Goal: Task Accomplishment & Management: Manage account settings

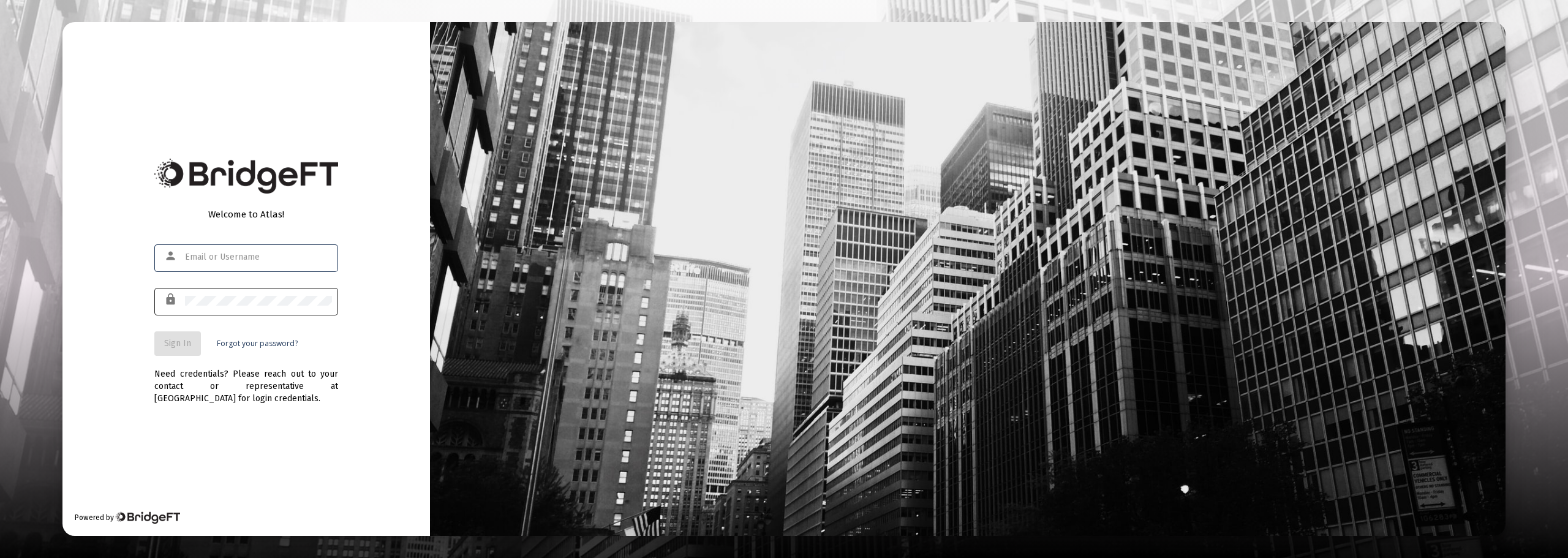
type input "[EMAIL_ADDRESS][DOMAIN_NAME]"
click at [262, 305] on div at bounding box center [259, 301] width 147 height 30
click at [176, 347] on span "Sign In" at bounding box center [177, 343] width 27 height 10
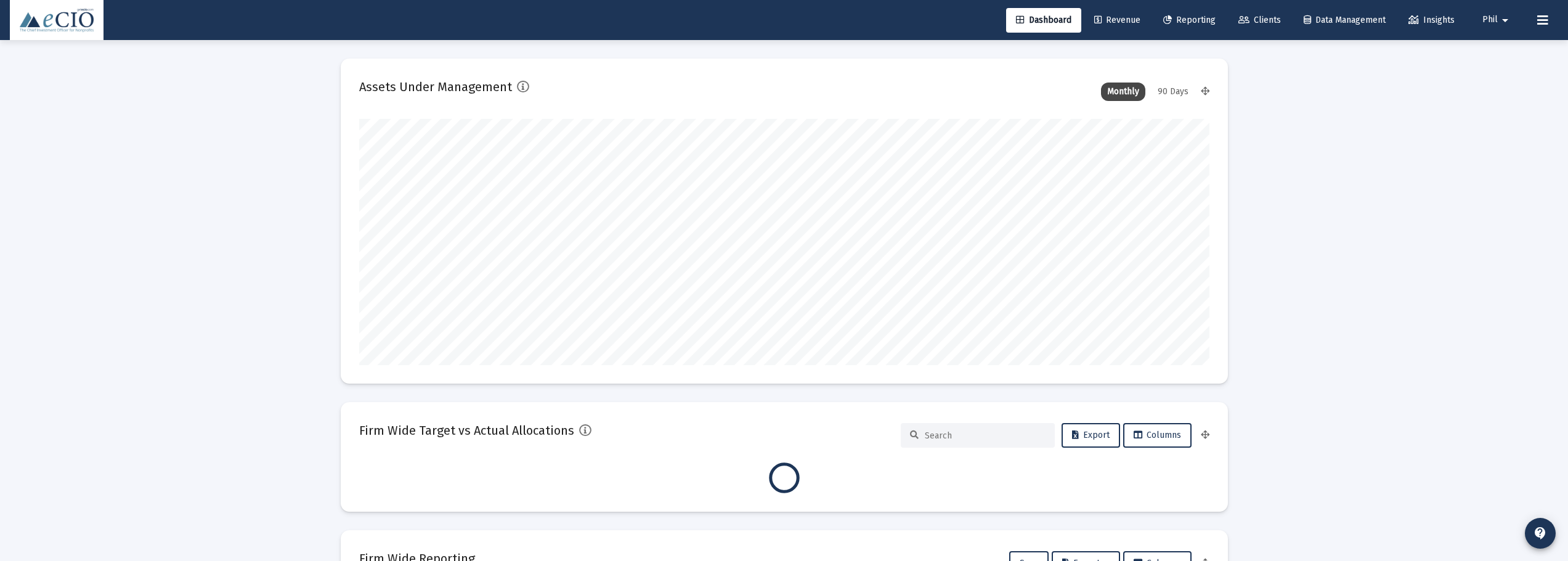
scroll to position [246, 458]
type input "[DATE]"
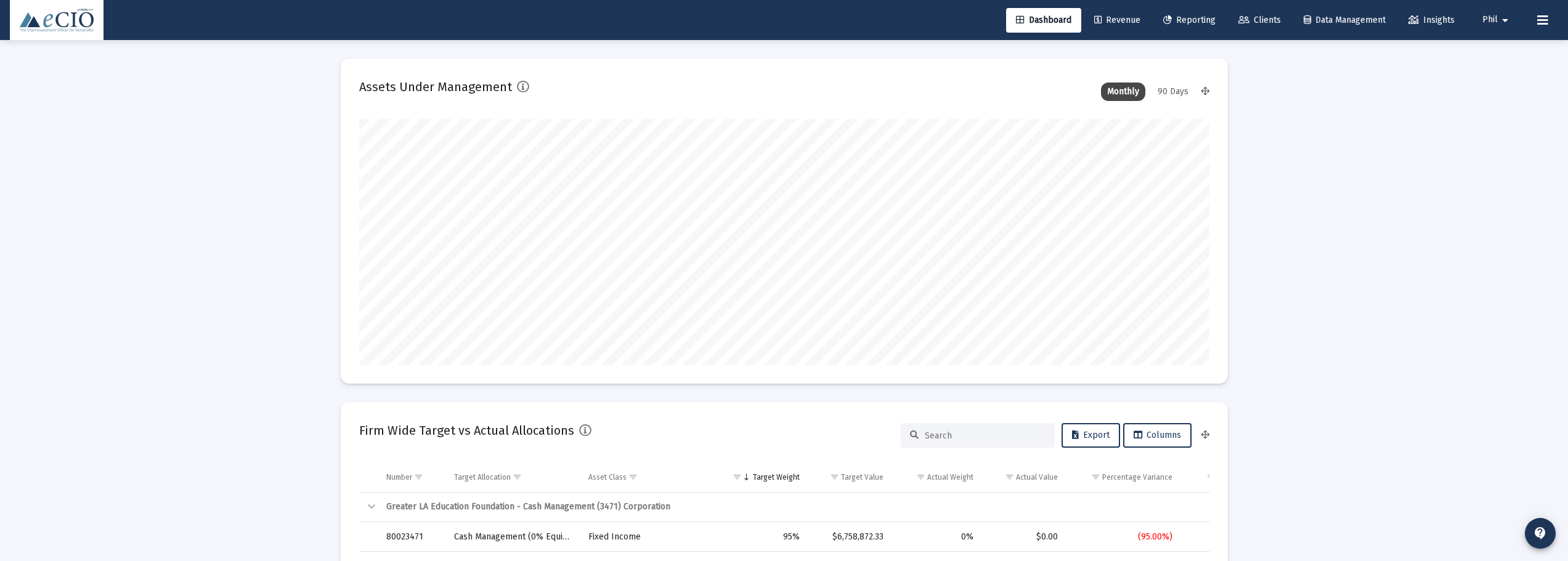
click at [1497, 15] on span "Phil" at bounding box center [1490, 19] width 15 height 10
click at [1501, 46] on span "Settings" at bounding box center [1513, 52] width 37 height 30
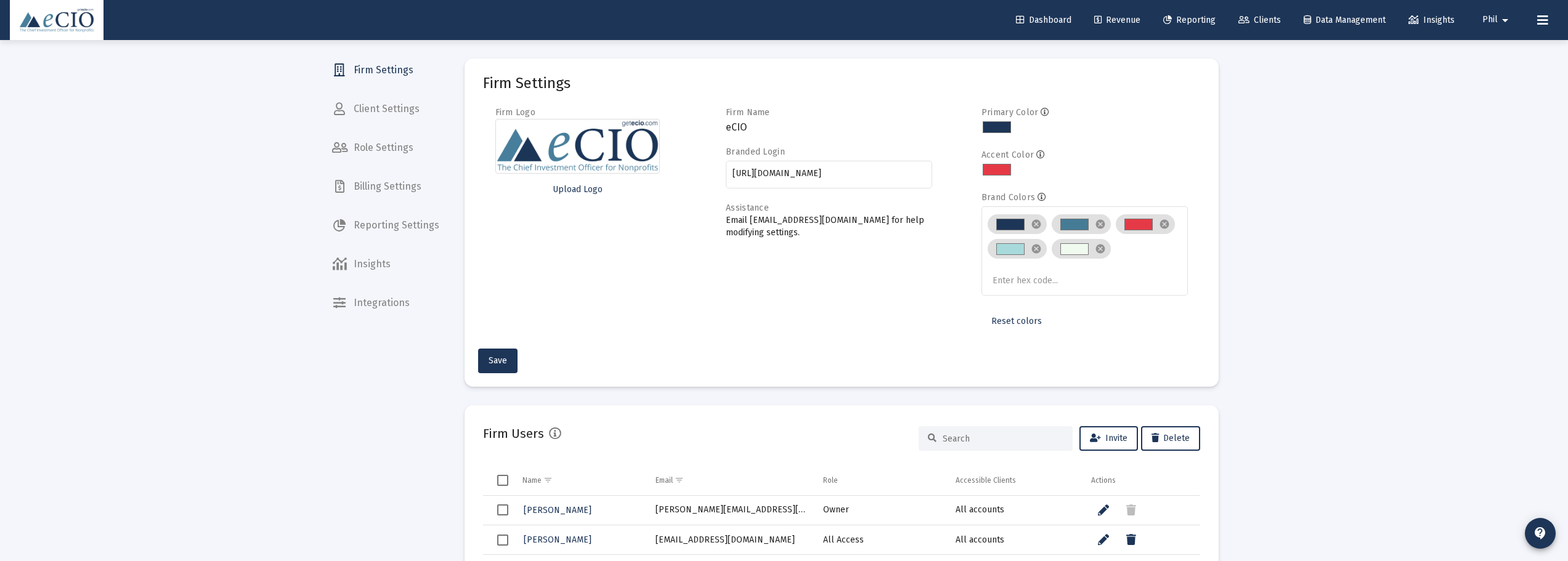
click at [404, 227] on span "Reporting Settings" at bounding box center [386, 225] width 127 height 30
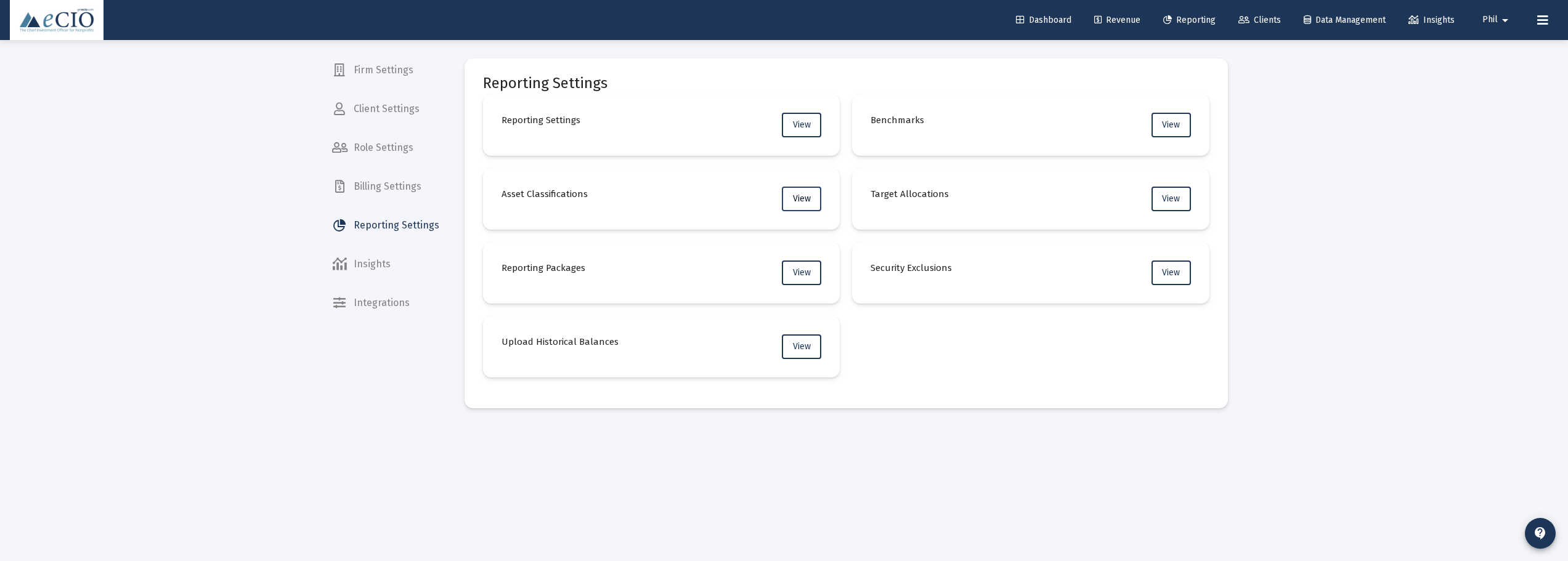
click at [790, 200] on button "View" at bounding box center [801, 199] width 39 height 25
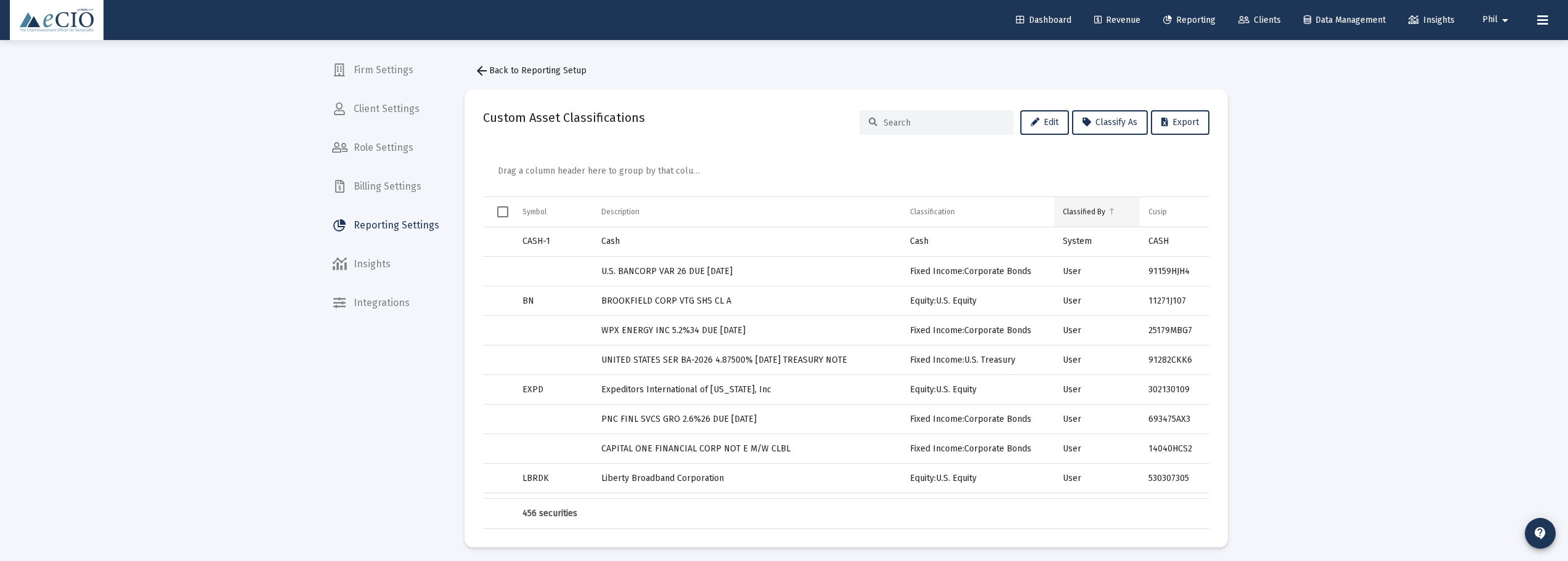
click at [1091, 208] on div "Classified By" at bounding box center [1084, 212] width 43 height 10
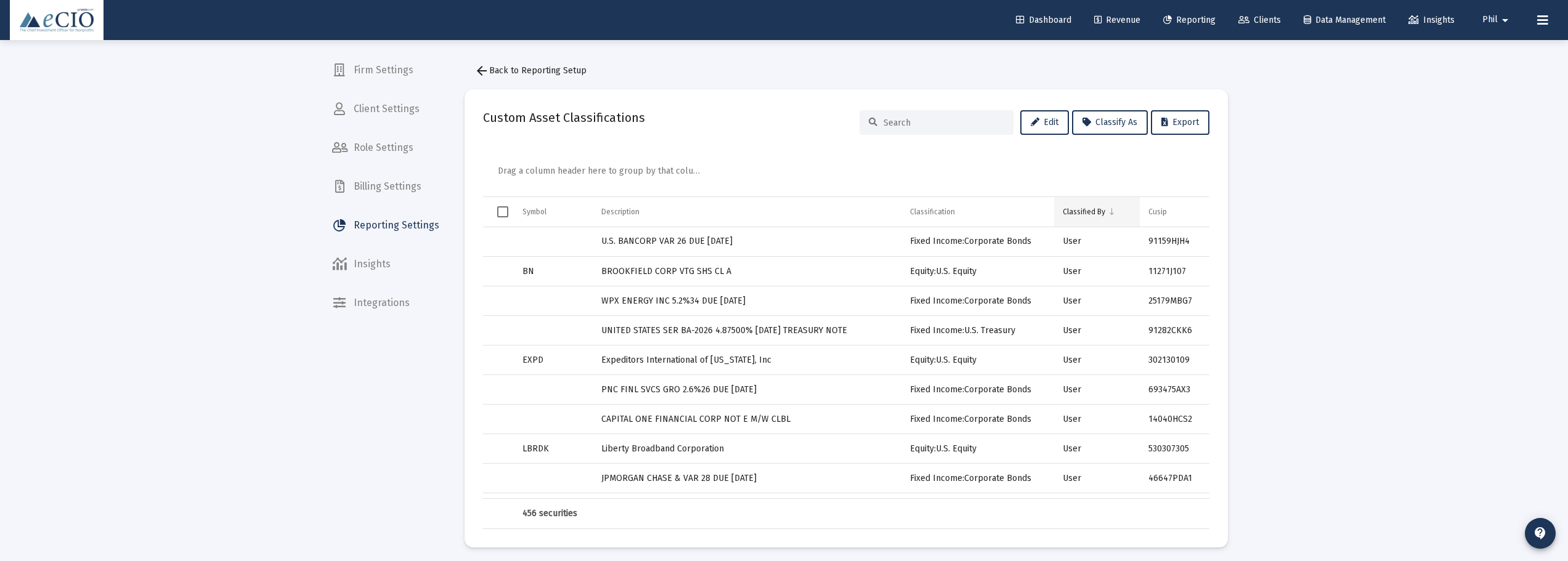
click at [1081, 217] on td "Classified By" at bounding box center [1097, 212] width 86 height 30
